Goal: Navigation & Orientation: Understand site structure

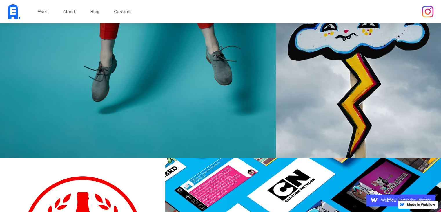
scroll to position [1940, 0]
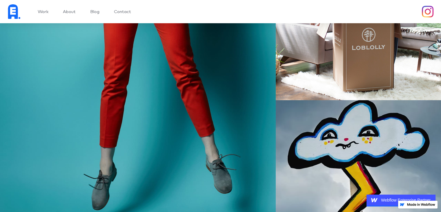
click at [67, 10] on link "About" at bounding box center [69, 12] width 13 height 4
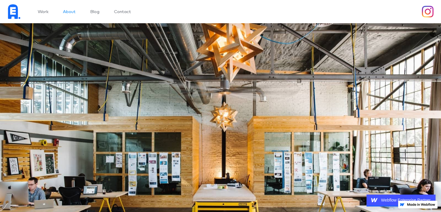
click at [99, 12] on link "Blog" at bounding box center [94, 12] width 9 height 4
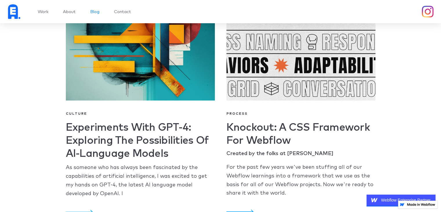
scroll to position [87, 0]
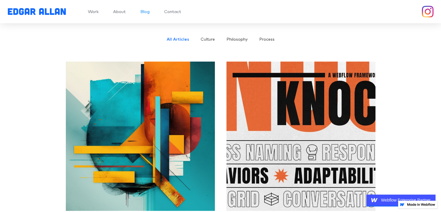
click at [12, 10] on img "home" at bounding box center [37, 11] width 58 height 7
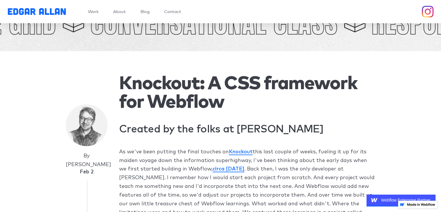
scroll to position [203, 0]
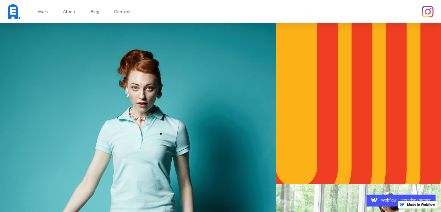
scroll to position [1708, 0]
